Goal: Task Accomplishment & Management: Use online tool/utility

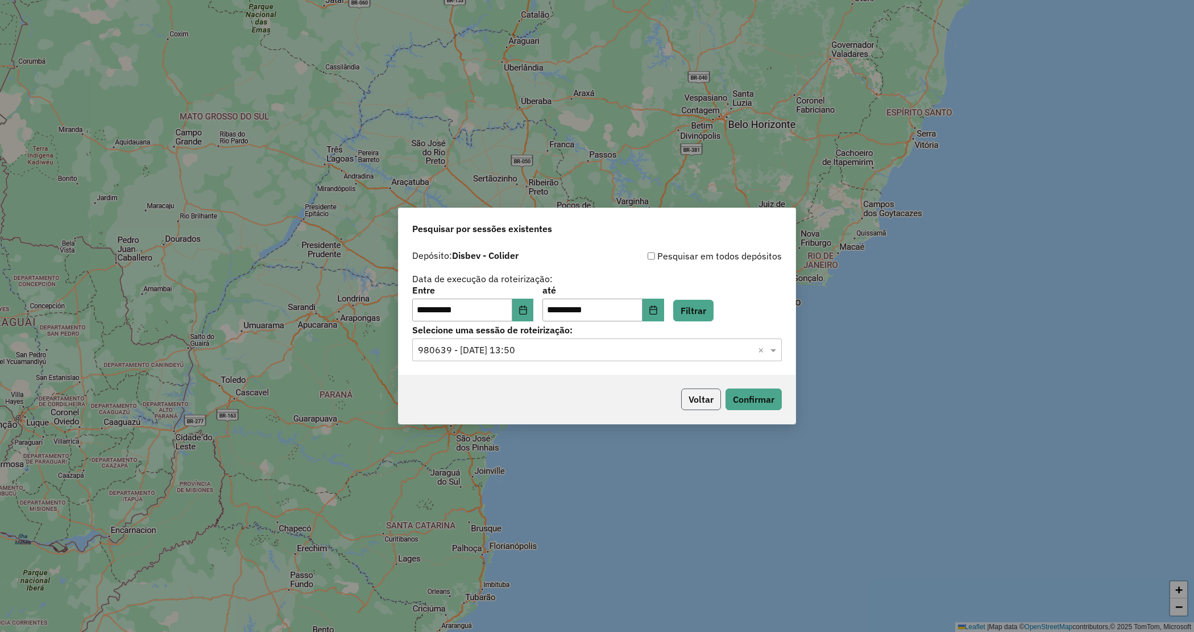
click at [698, 399] on button "Voltar" at bounding box center [701, 399] width 40 height 22
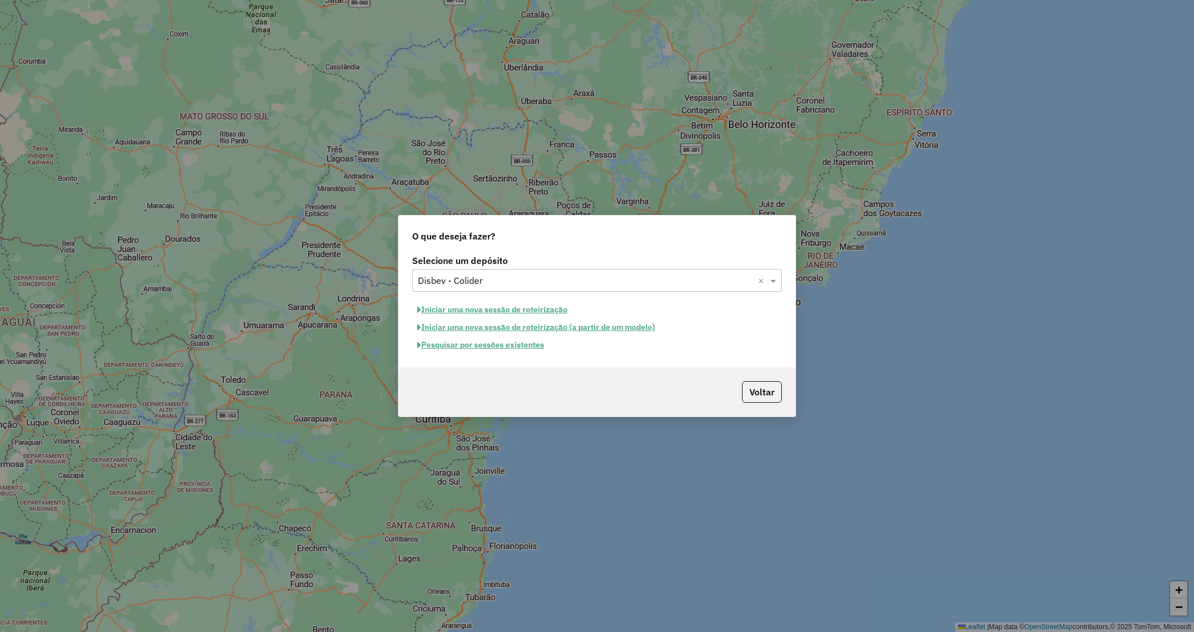
click at [514, 275] on input "text" at bounding box center [586, 281] width 336 height 14
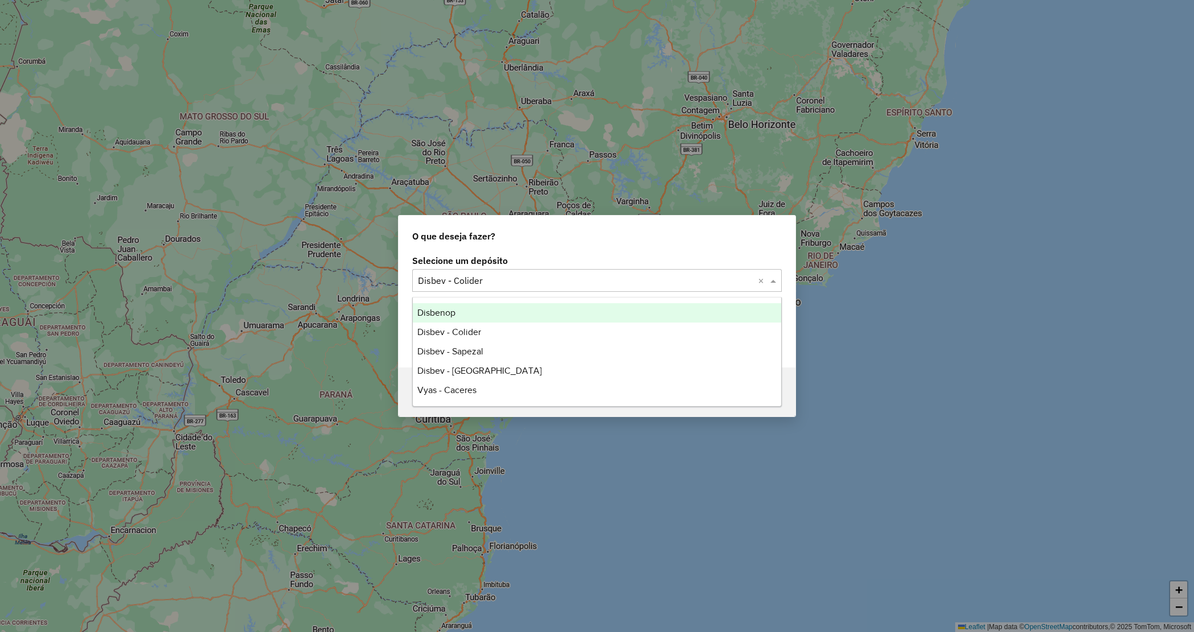
click at [487, 319] on div "Disbenop" at bounding box center [597, 312] width 369 height 19
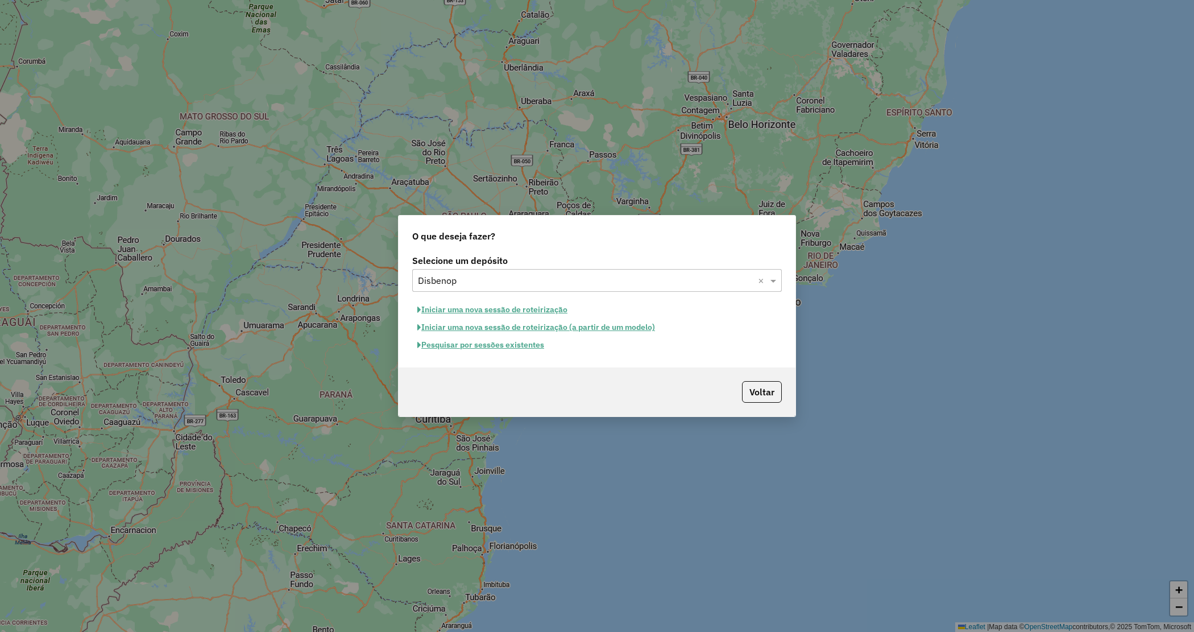
click at [490, 348] on button "Pesquisar por sessões existentes" at bounding box center [480, 345] width 137 height 18
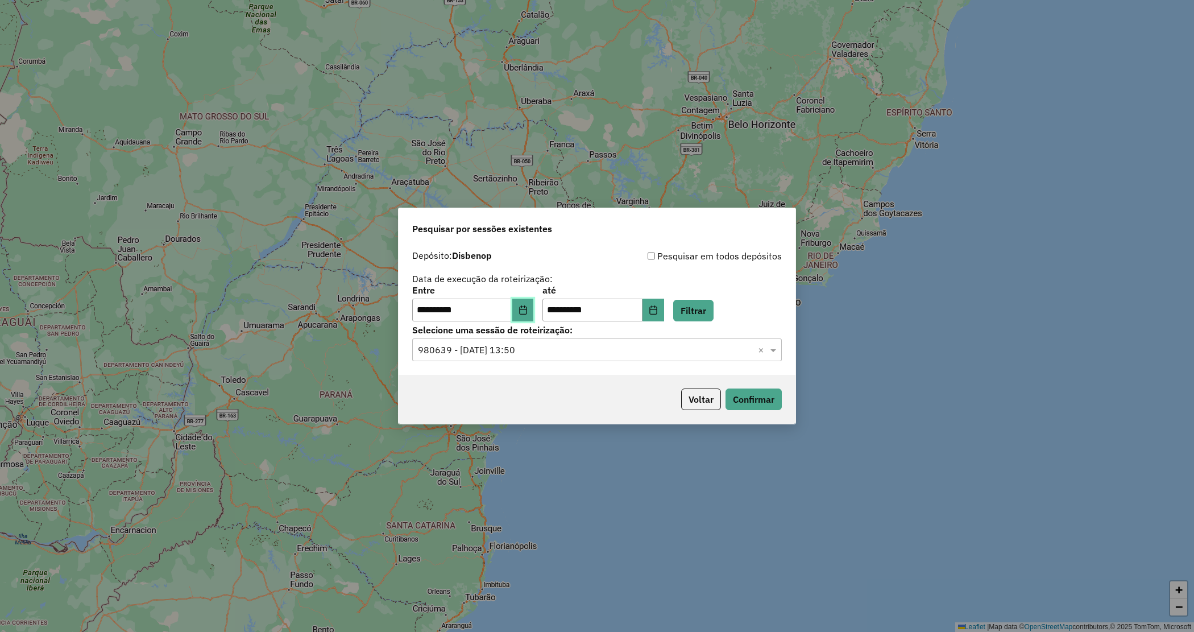
drag, startPoint x: 528, startPoint y: 311, endPoint x: 522, endPoint y: 319, distance: 9.8
click at [528, 312] on icon "Choose Date" at bounding box center [523, 309] width 9 height 9
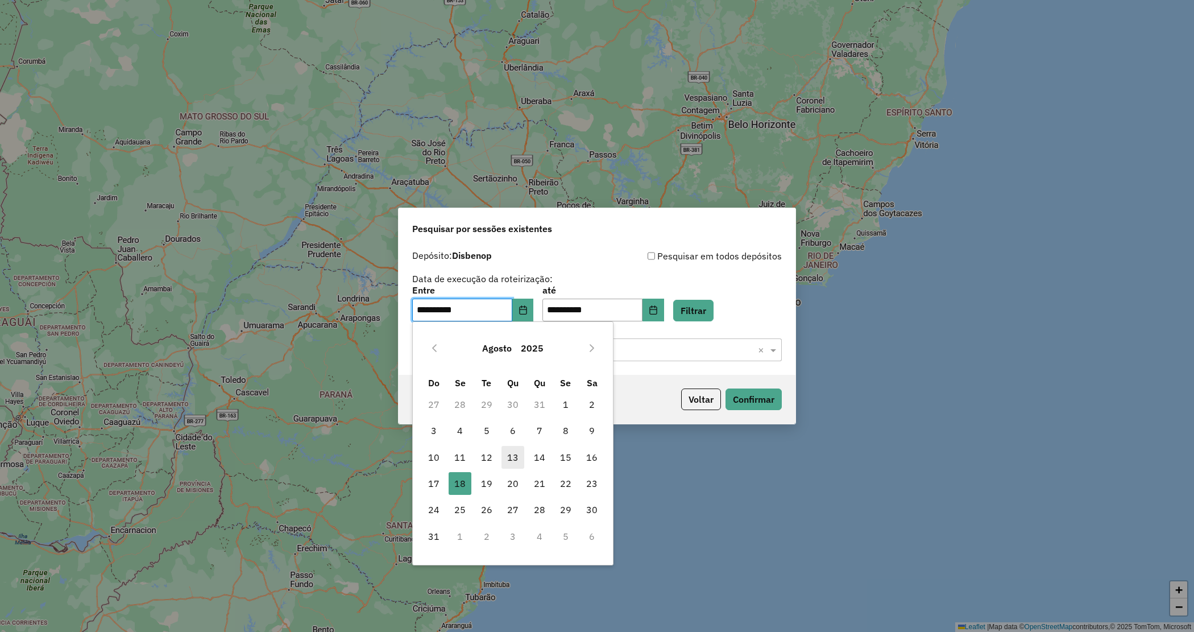
click at [508, 457] on span "13" at bounding box center [513, 457] width 23 height 23
type input "**********"
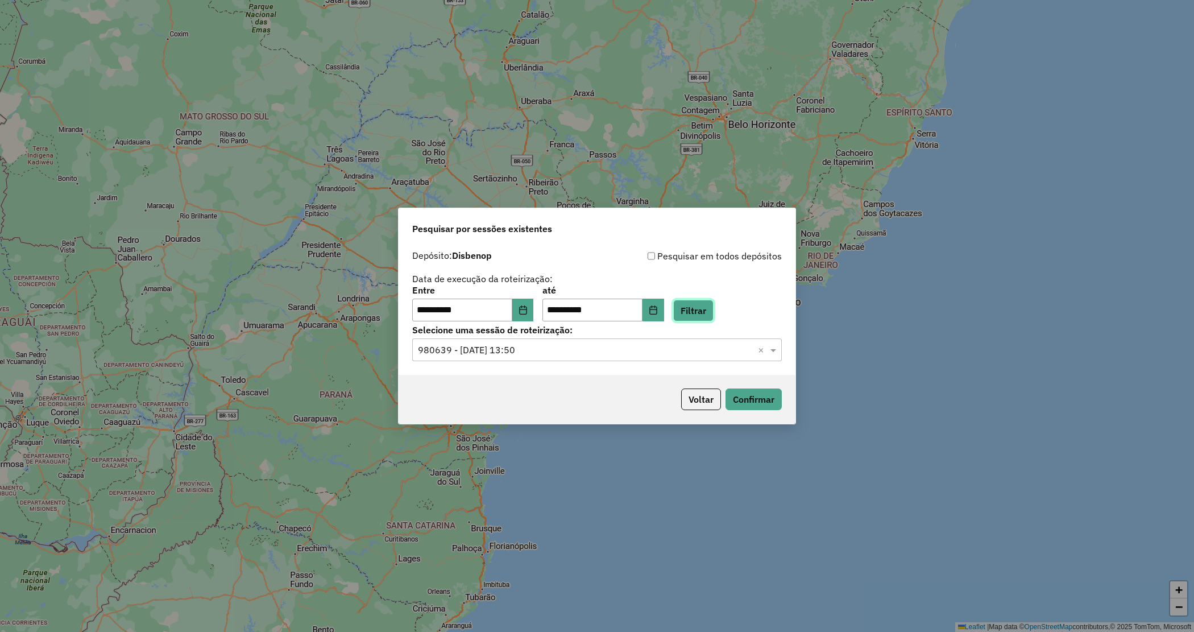
click at [714, 316] on button "Filtrar" at bounding box center [693, 311] width 40 height 22
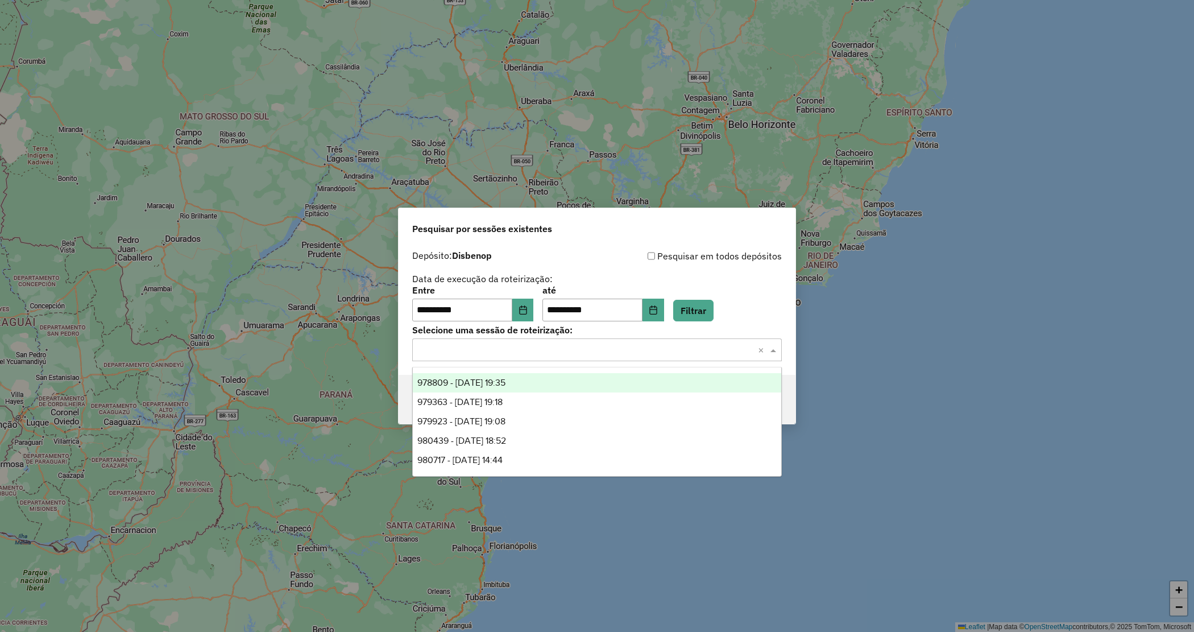
drag, startPoint x: 486, startPoint y: 354, endPoint x: 478, endPoint y: 379, distance: 25.7
click at [487, 354] on input "text" at bounding box center [586, 350] width 336 height 14
click at [488, 376] on div "978809 - [DATE] 19:35" at bounding box center [597, 382] width 369 height 19
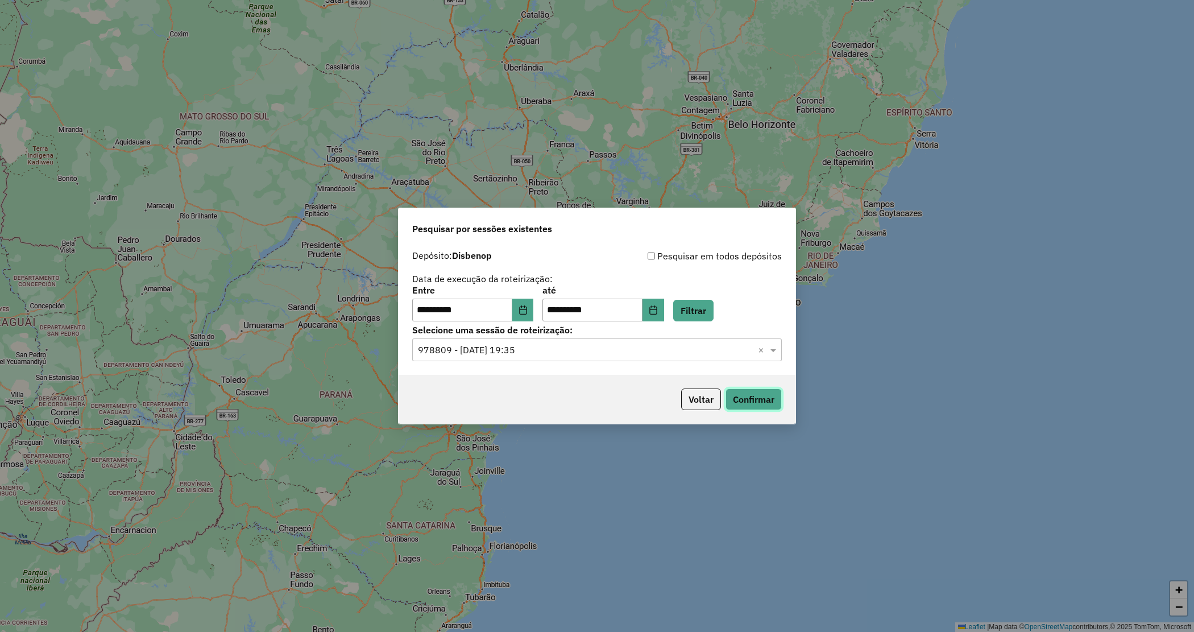
click at [774, 395] on button "Confirmar" at bounding box center [754, 399] width 56 height 22
click at [529, 356] on input "text" at bounding box center [586, 350] width 336 height 14
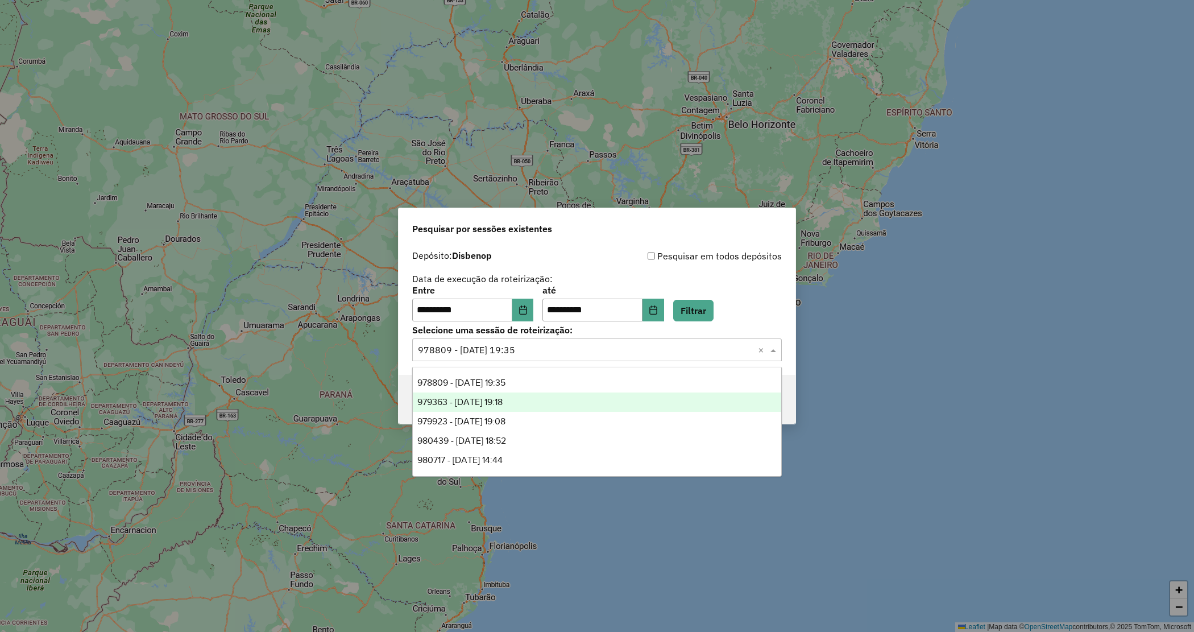
click at [492, 405] on span "979363 - [DATE] 19:18" at bounding box center [459, 402] width 85 height 10
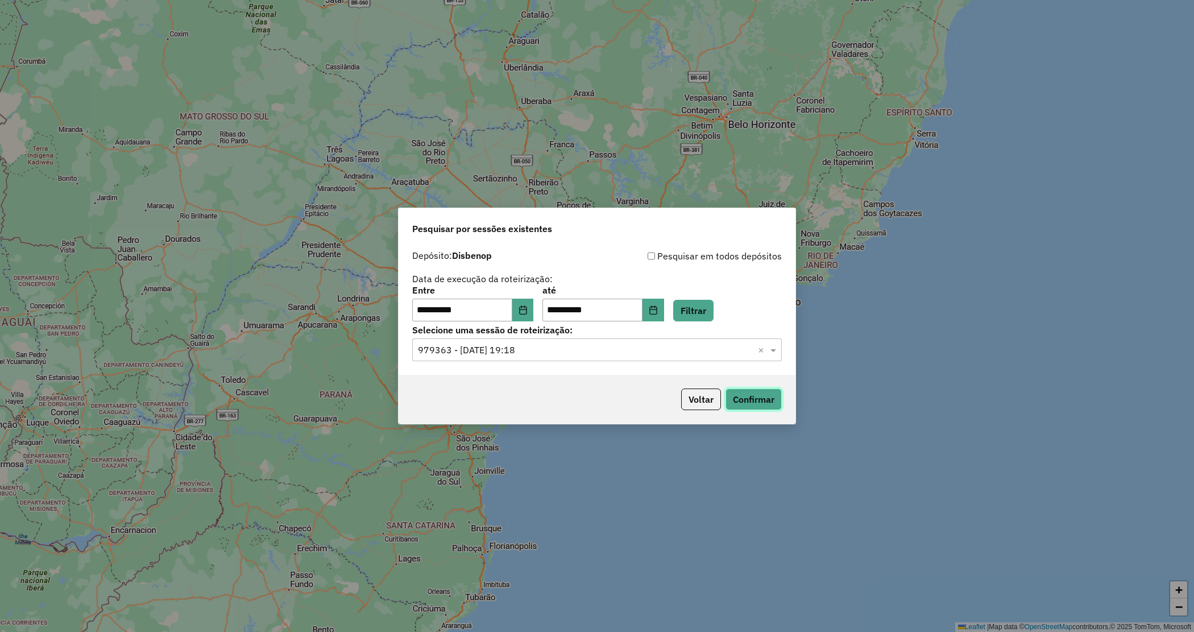
click at [755, 394] on button "Confirmar" at bounding box center [754, 399] width 56 height 22
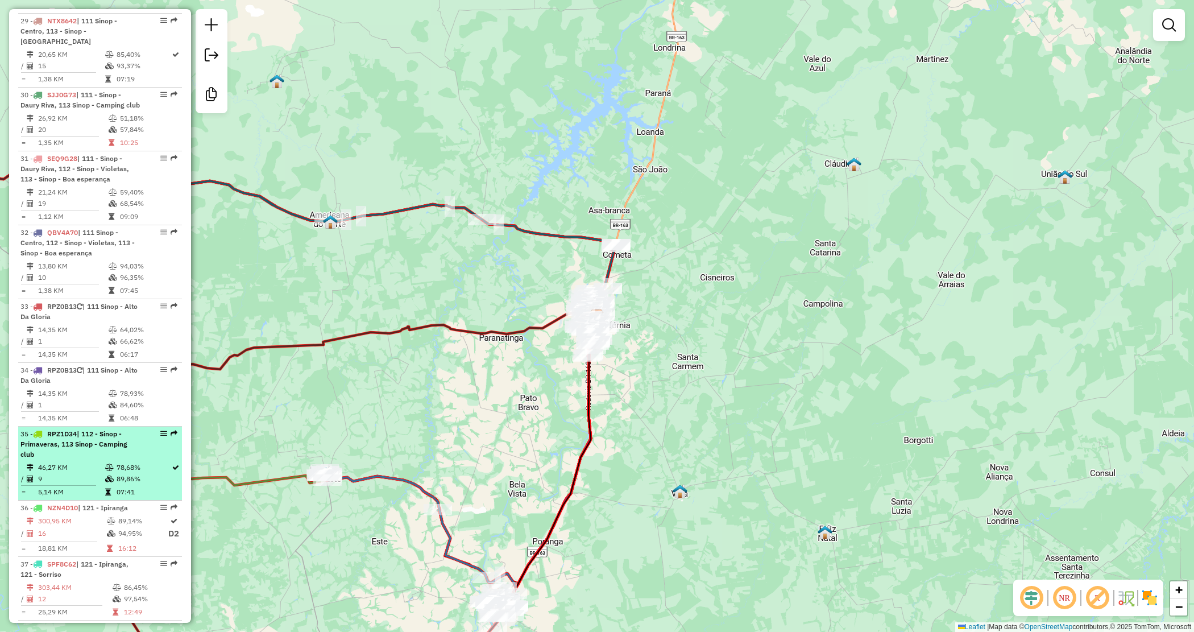
scroll to position [2204, 0]
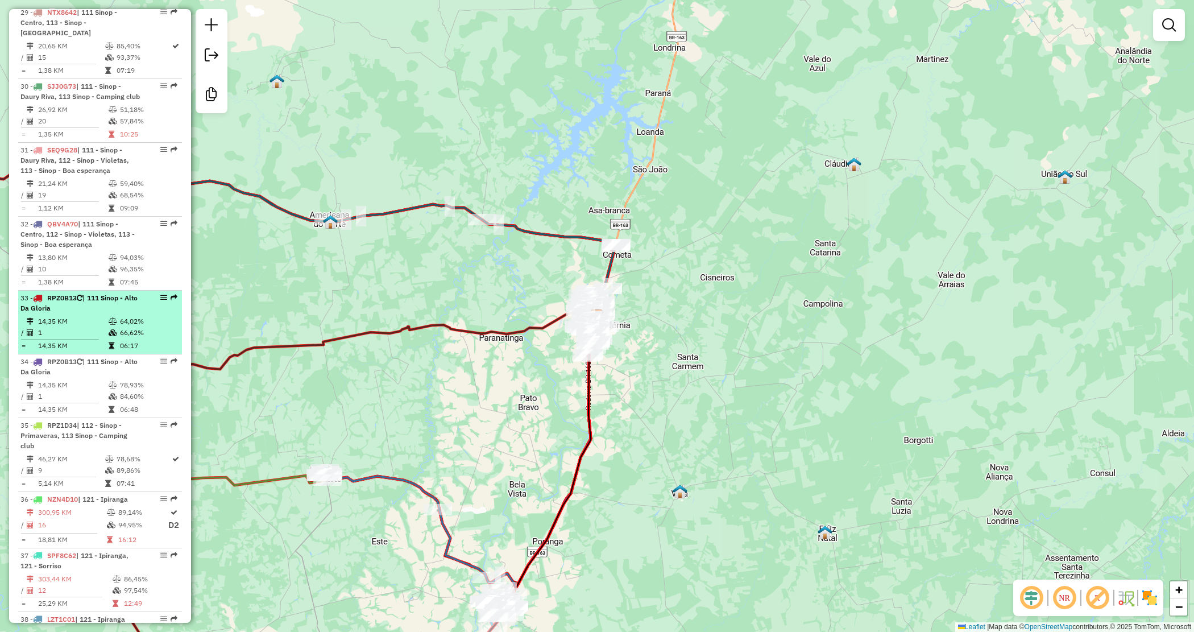
drag, startPoint x: 80, startPoint y: 456, endPoint x: 135, endPoint y: 256, distance: 206.4
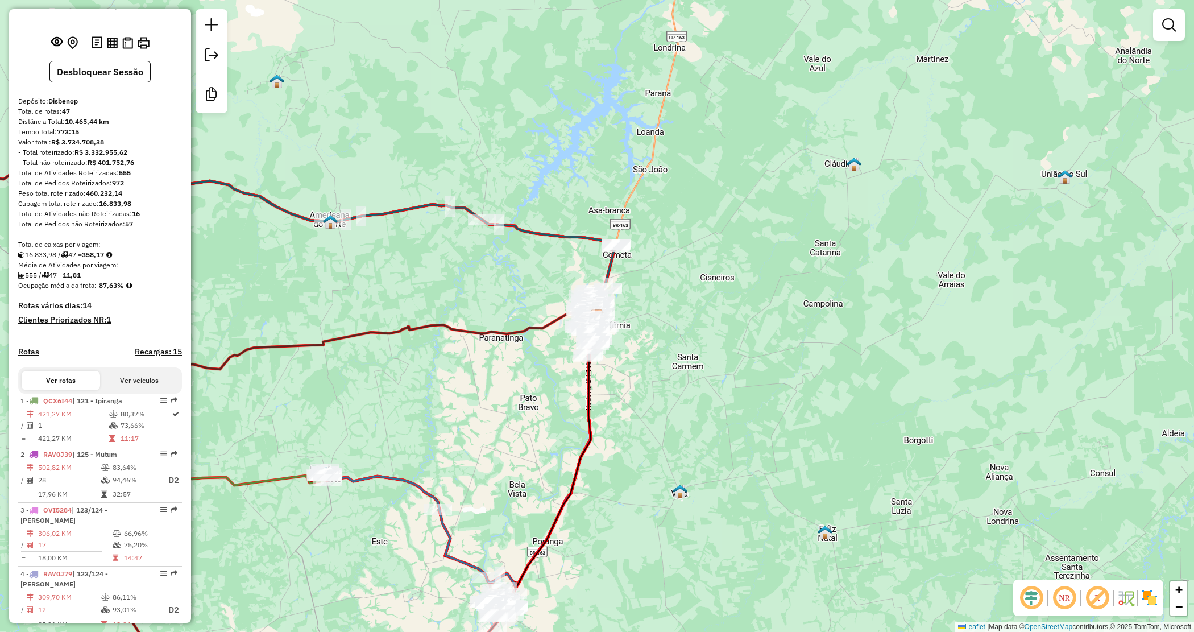
scroll to position [0, 0]
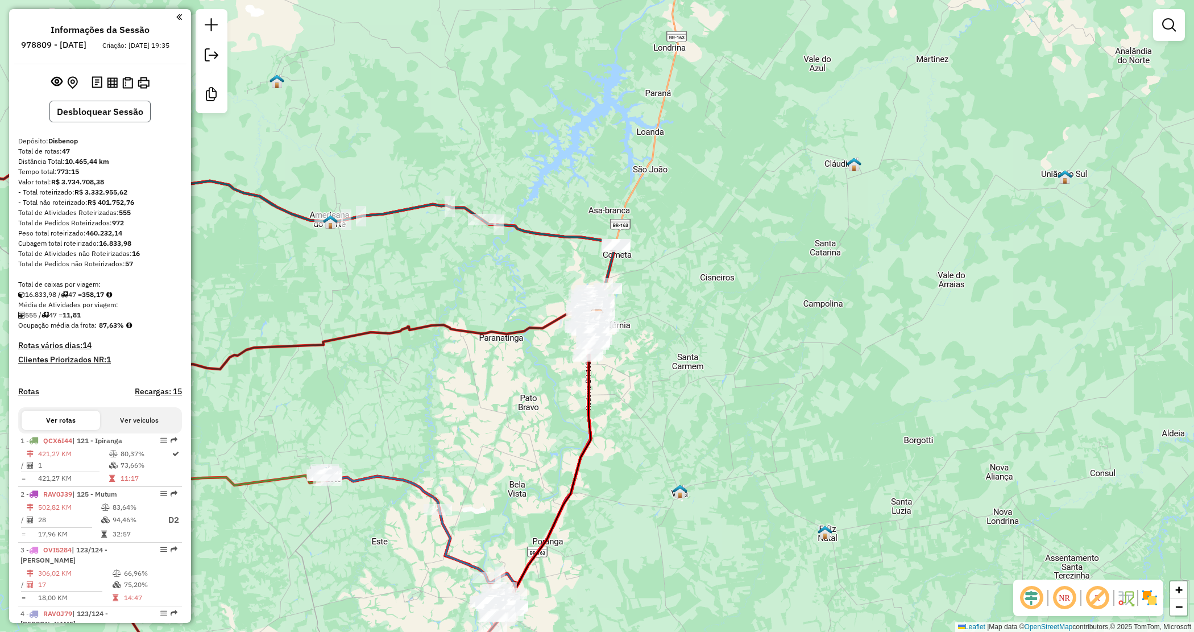
click at [102, 115] on button "Desbloquear Sessão" at bounding box center [99, 112] width 101 height 22
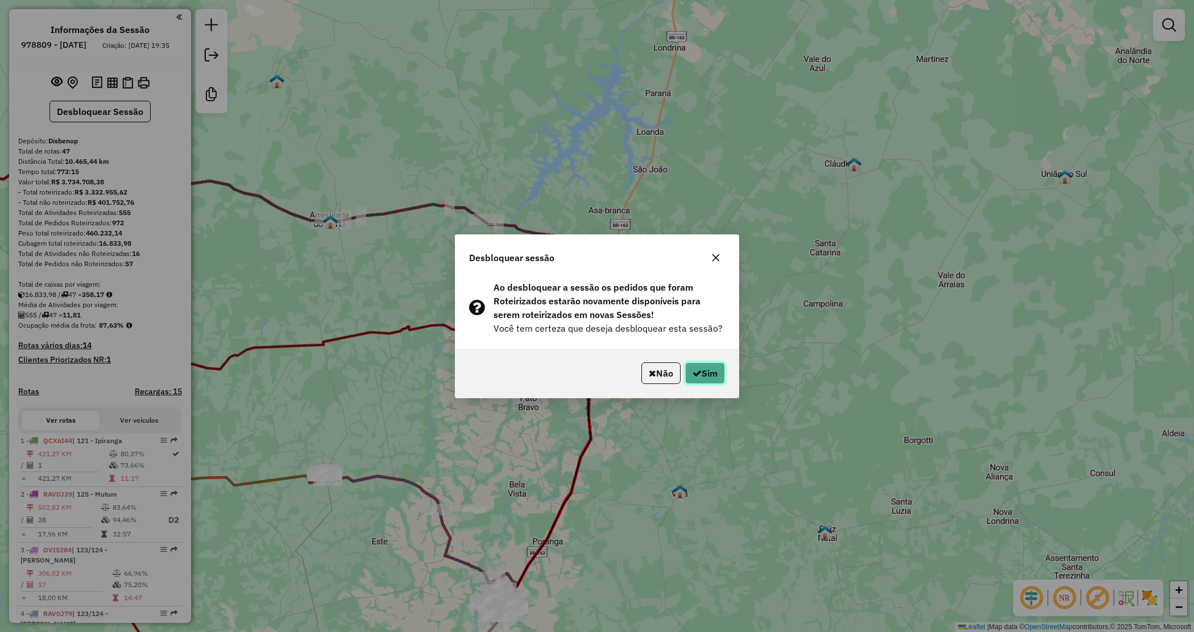
click at [713, 372] on button "Sim" at bounding box center [705, 373] width 40 height 22
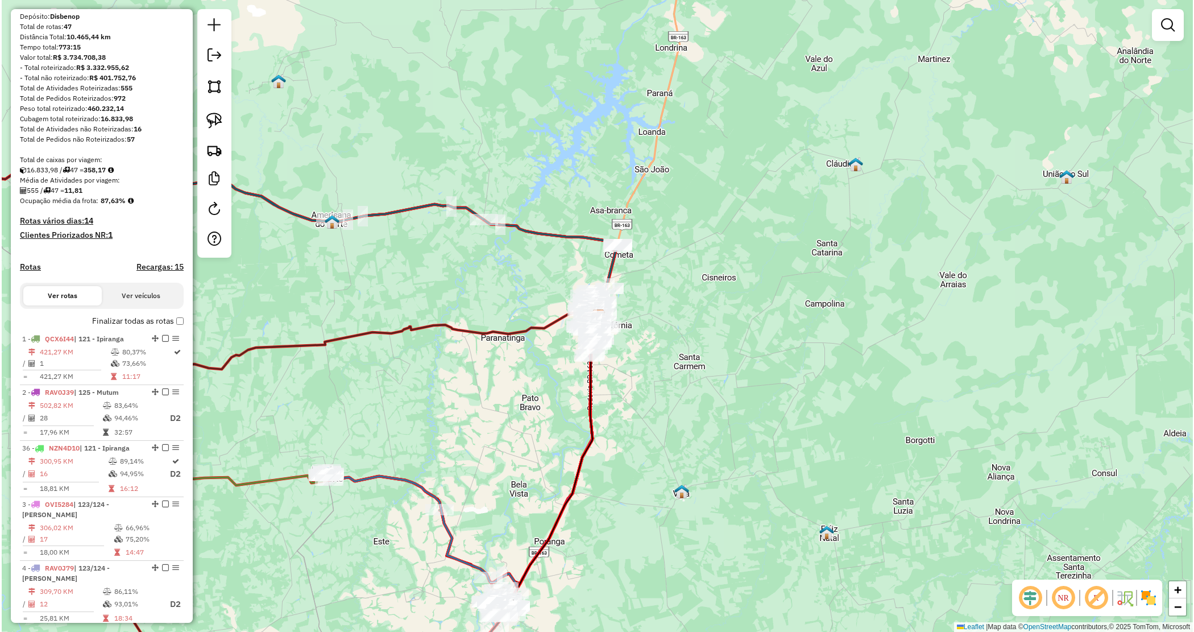
scroll to position [142, 0]
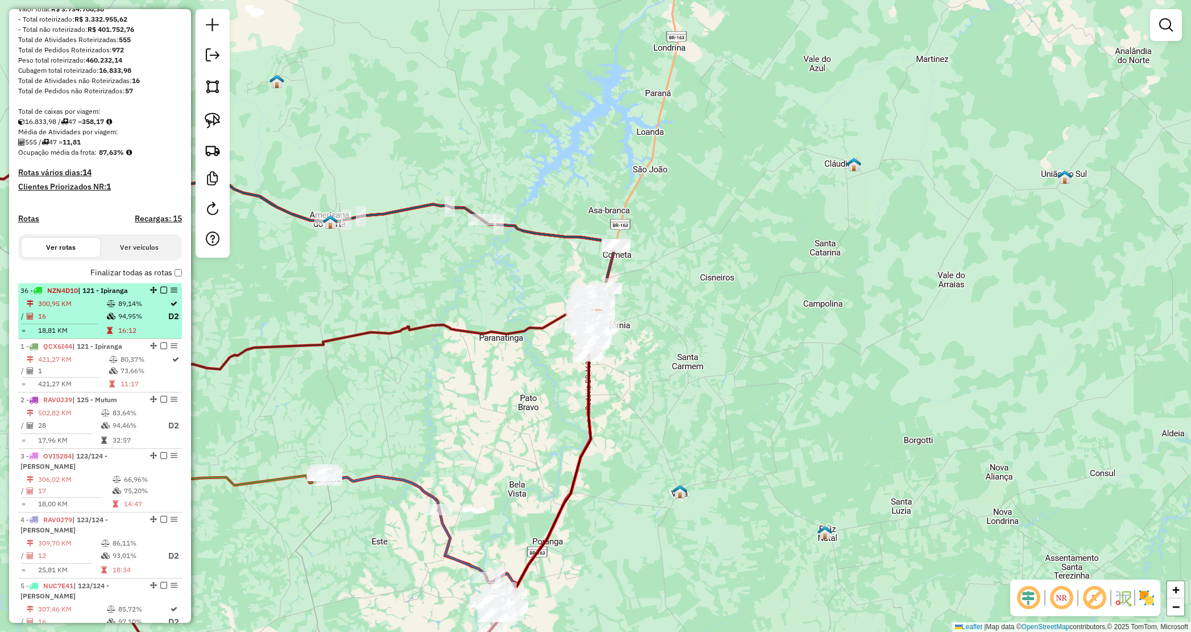
drag, startPoint x: 151, startPoint y: 226, endPoint x: 53, endPoint y: 302, distance: 124.4
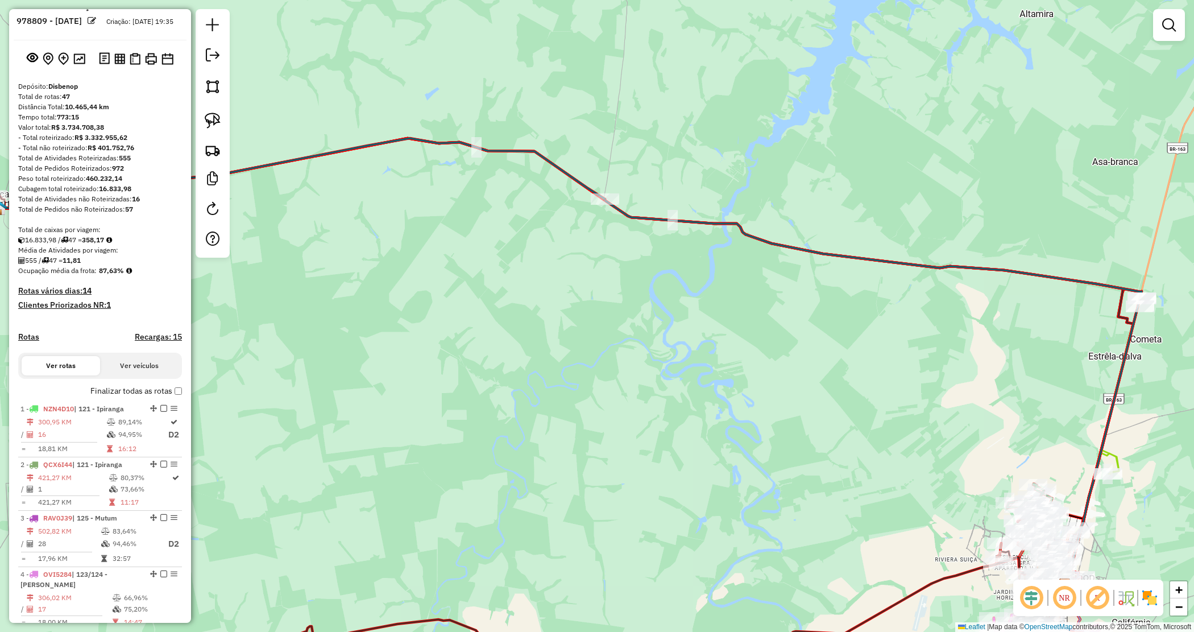
scroll to position [0, 0]
